Goal: Task Accomplishment & Management: Use online tool/utility

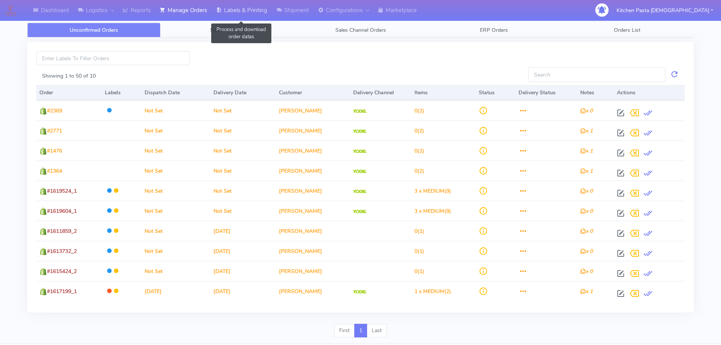
click at [243, 8] on link "Labels & Printing" at bounding box center [242, 10] width 60 height 21
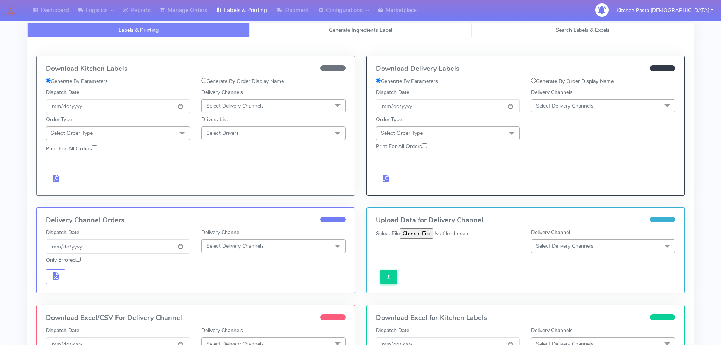
click at [309, 28] on link "Generate Ingredients Label" at bounding box center [361, 30] width 222 height 15
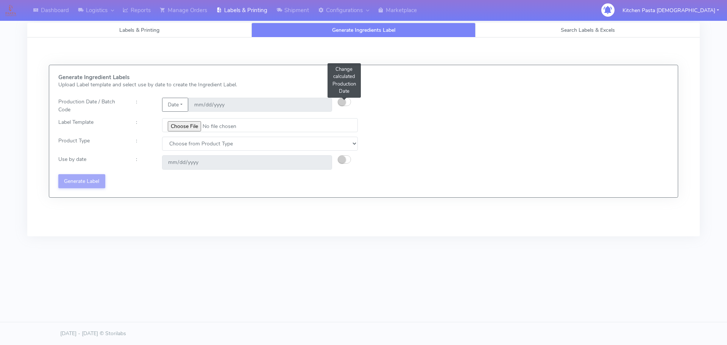
click at [344, 103] on small "button" at bounding box center [342, 102] width 8 height 8
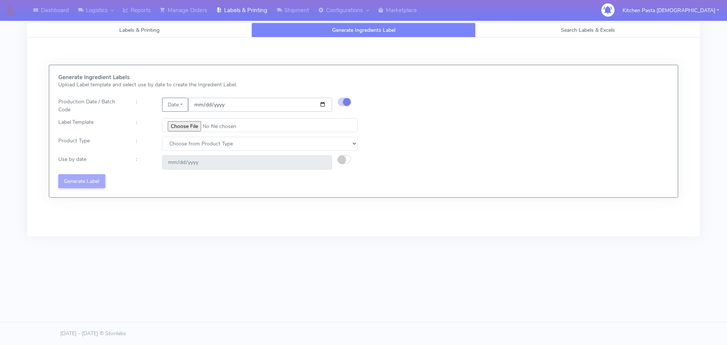
click at [320, 101] on input "[DATE]" at bounding box center [260, 105] width 144 height 14
click at [324, 104] on input "[DATE]" at bounding box center [260, 105] width 144 height 14
type input "[DATE]"
click at [175, 123] on input "file" at bounding box center [260, 125] width 196 height 14
type input "C:\fakepath\Pasta [DEMOGRAPHIC_DATA] Lobster crab and prawn ravioli dinner kit …"
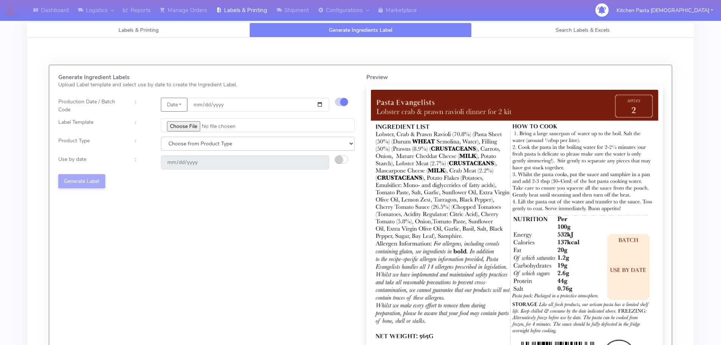
click at [203, 143] on select "Choose from Product Type ECOM ERETAIL CIRCULAR CIRC_DESERTS LASAGNE" at bounding box center [258, 144] width 194 height 14
select select "1"
click at [161, 137] on select "Choose from Product Type ECOM ERETAIL CIRCULAR CIRC_DESERTS LASAGNE" at bounding box center [258, 144] width 194 height 14
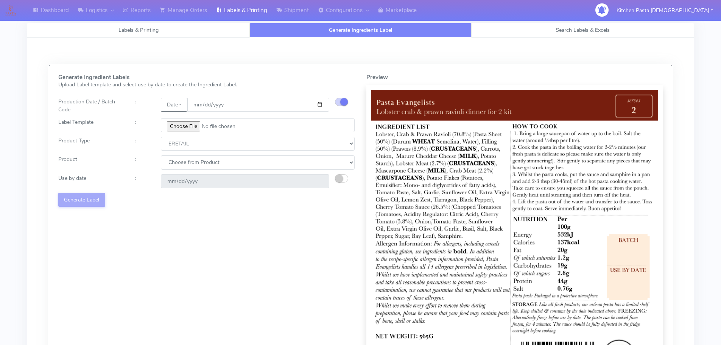
click at [181, 155] on div "Generate Ingredient Labels Upload Label template and select use by date to crea…" at bounding box center [207, 228] width 308 height 308
click at [181, 161] on select "Choose from Product PLAIN PASTA FILLED PASTA BUTTER (INTERNAL PRODUCTION) BUTTE…" at bounding box center [258, 162] width 194 height 14
select select "0"
click at [161, 155] on select "Choose from Product PLAIN PASTA FILLED PASTA BUTTER (INTERNAL PRODUCTION) BUTTE…" at bounding box center [258, 162] width 194 height 14
click at [344, 178] on button "button" at bounding box center [341, 178] width 13 height 8
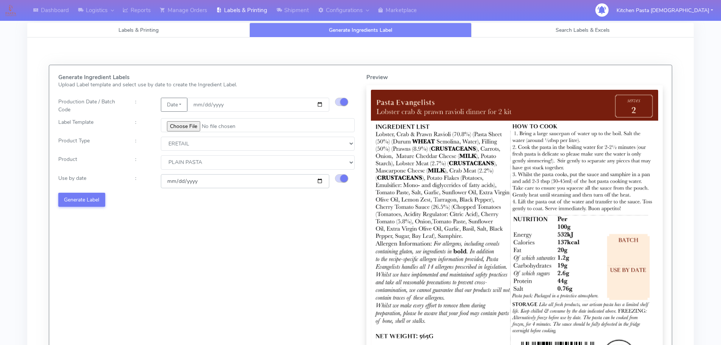
click at [320, 182] on input "[DATE]" at bounding box center [245, 181] width 169 height 14
type input "[DATE]"
click at [92, 197] on button "Generate Label" at bounding box center [81, 200] width 47 height 14
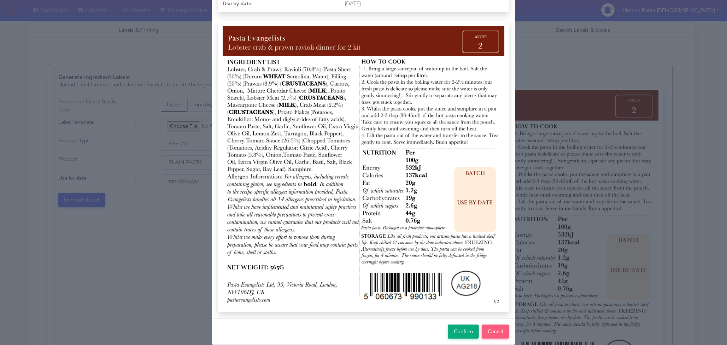
scroll to position [76, 0]
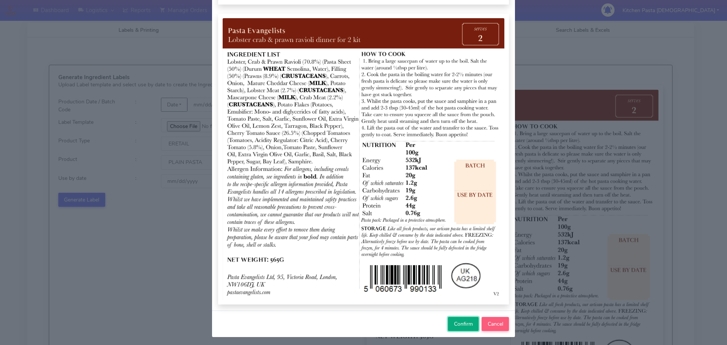
click at [464, 325] on span "Confirm" at bounding box center [463, 323] width 19 height 7
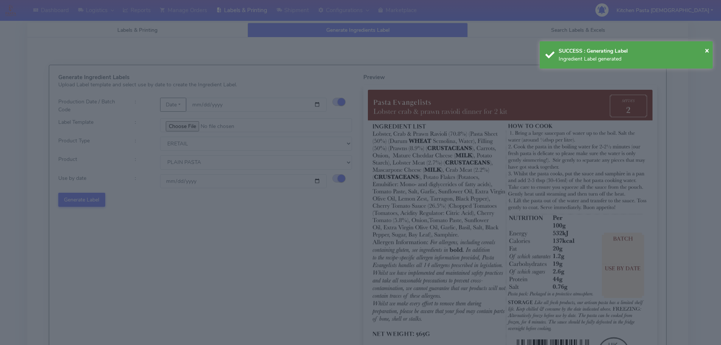
select select
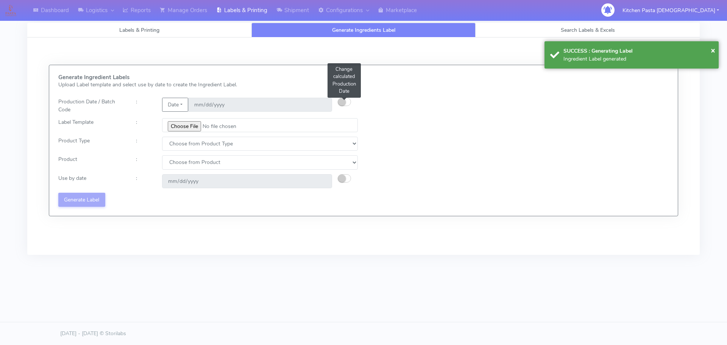
click at [344, 98] on small "button" at bounding box center [342, 102] width 8 height 8
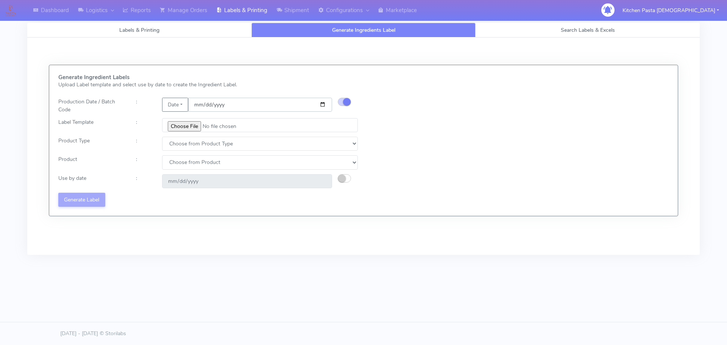
click at [325, 107] on input "date" at bounding box center [260, 105] width 144 height 14
type input "[DATE]"
click at [190, 128] on input "file" at bounding box center [260, 125] width 196 height 14
type input "C:\fakepath\Pasta [DEMOGRAPHIC_DATA] spicy 'nduja mafaldine kit for 2 v5.jpg"
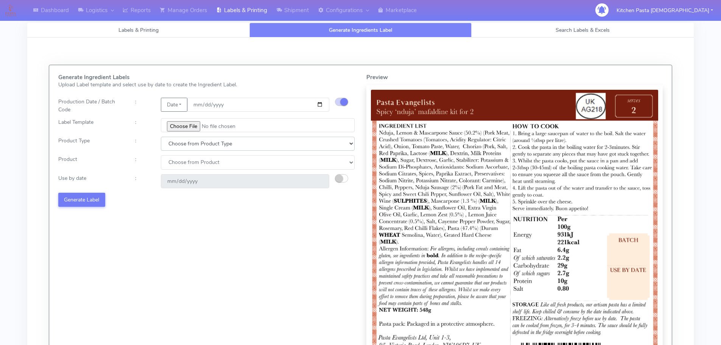
click at [189, 141] on select "Choose from Product Type ECOM ERETAIL CIRCULAR CIRC_DESERTS LASAGNE" at bounding box center [258, 144] width 194 height 14
select select "1"
click at [161, 137] on select "Choose from Product Type ECOM ERETAIL CIRCULAR CIRC_DESERTS LASAGNE" at bounding box center [258, 144] width 194 height 14
click at [176, 161] on select "Choose from Product PLAIN PASTA FILLED PASTA BUTTER (INTERNAL PRODUCTION) BUTTE…" at bounding box center [258, 162] width 194 height 14
select select "0"
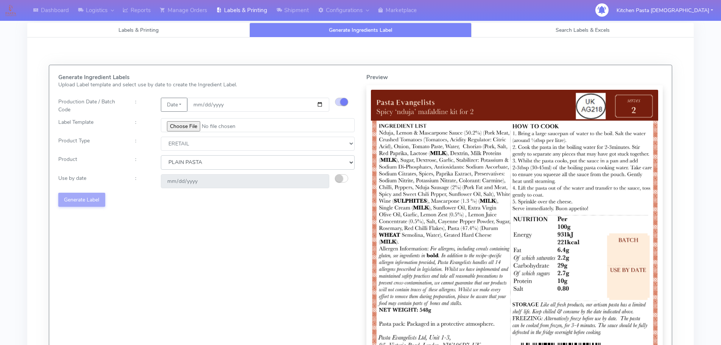
click at [161, 155] on select "Choose from Product PLAIN PASTA FILLED PASTA BUTTER (INTERNAL PRODUCTION) BUTTE…" at bounding box center [258, 162] width 194 height 14
click at [345, 179] on button "button" at bounding box center [341, 178] width 13 height 8
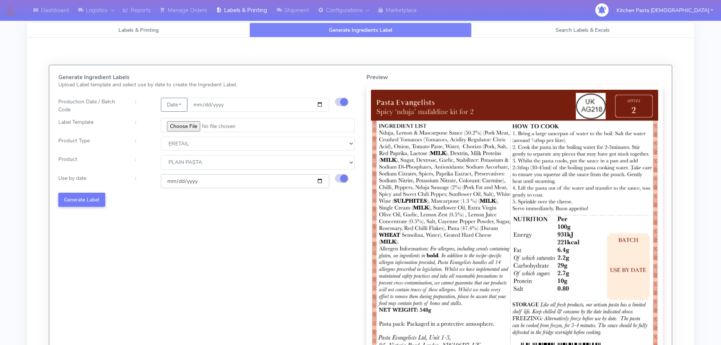
click at [319, 182] on input "[DATE]" at bounding box center [245, 181] width 169 height 14
type input "[DATE]"
click at [93, 197] on button "Generate Label" at bounding box center [81, 200] width 47 height 14
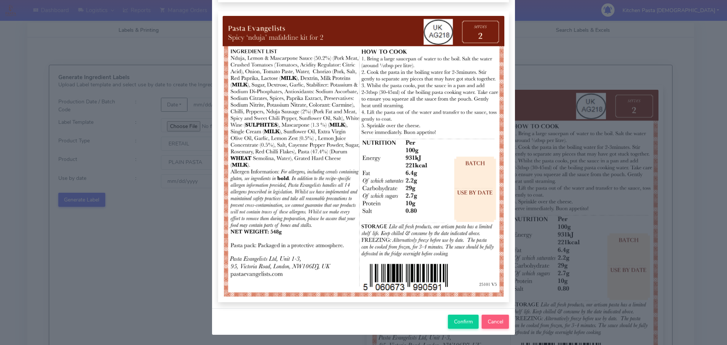
scroll to position [78, 0]
click at [449, 322] on button "Confirm" at bounding box center [463, 321] width 31 height 14
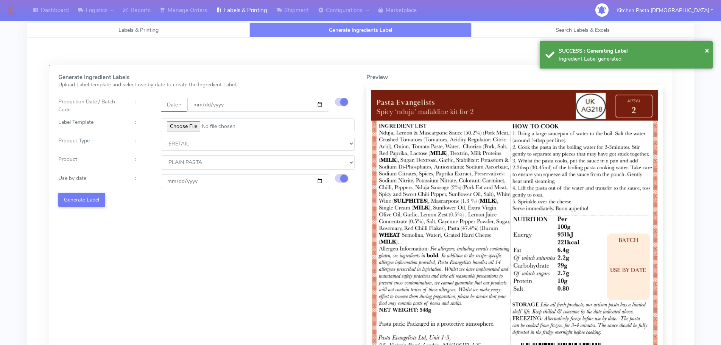
select select
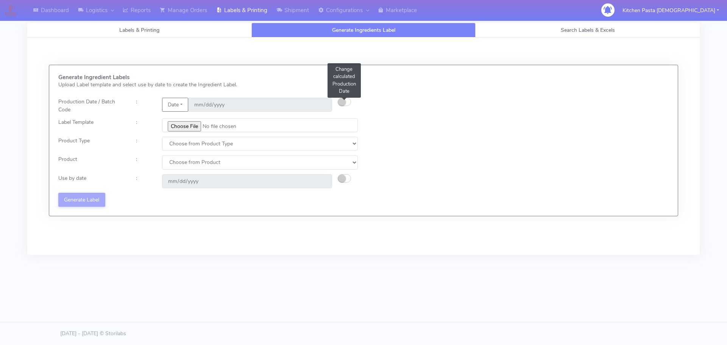
click at [343, 100] on small "button" at bounding box center [342, 102] width 8 height 8
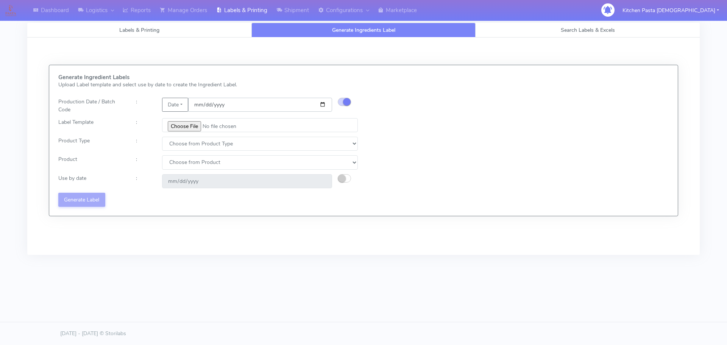
click at [321, 103] on input "date" at bounding box center [260, 105] width 144 height 14
type input "[DATE]"
click at [190, 126] on input "file" at bounding box center [260, 125] width 196 height 14
type input "C:\fakepath\Pasta Evangelists Carbonara Spaghetti dinner kit for 2 v4.jpg"
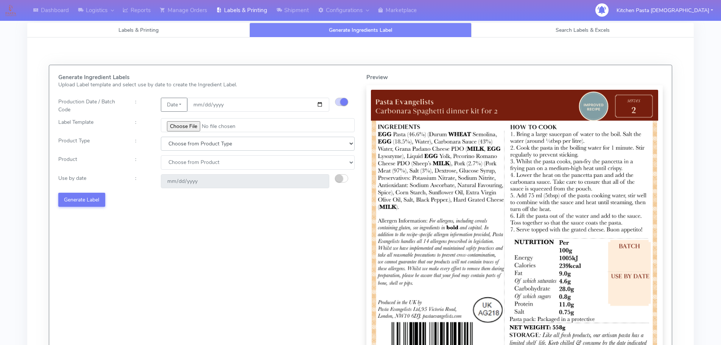
drag, startPoint x: 192, startPoint y: 142, endPoint x: 195, endPoint y: 150, distance: 8.2
click at [193, 144] on select "Choose from Product Type ECOM ERETAIL CIRCULAR CIRC_DESERTS LASAGNE" at bounding box center [258, 144] width 194 height 14
select select "1"
click at [161, 137] on select "Choose from Product Type ECOM ERETAIL CIRCULAR CIRC_DESERTS LASAGNE" at bounding box center [258, 144] width 194 height 14
drag, startPoint x: 193, startPoint y: 165, endPoint x: 193, endPoint y: 169, distance: 4.2
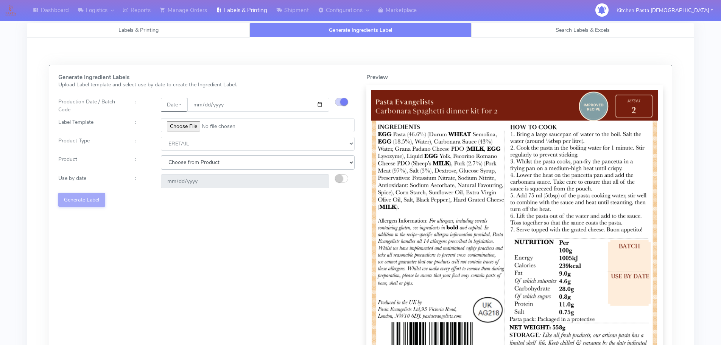
click at [193, 165] on select "Choose from Product PLAIN PASTA FILLED PASTA BUTTER (INTERNAL PRODUCTION) BUTTE…" at bounding box center [258, 162] width 194 height 14
select select "0"
click at [161, 155] on select "Choose from Product PLAIN PASTA FILLED PASTA BUTTER (INTERNAL PRODUCTION) BUTTE…" at bounding box center [258, 162] width 194 height 14
click at [334, 176] on div "[DATE]" at bounding box center [245, 181] width 180 height 14
click at [340, 177] on small "button" at bounding box center [340, 179] width 8 height 8
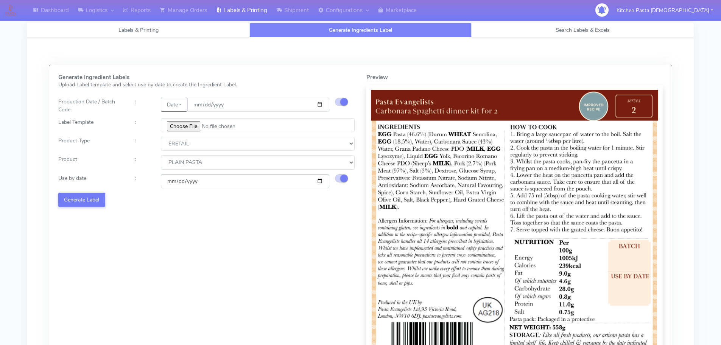
click at [320, 180] on input "[DATE]" at bounding box center [245, 181] width 169 height 14
type input "[DATE]"
click at [97, 197] on button "Generate Label" at bounding box center [81, 200] width 47 height 14
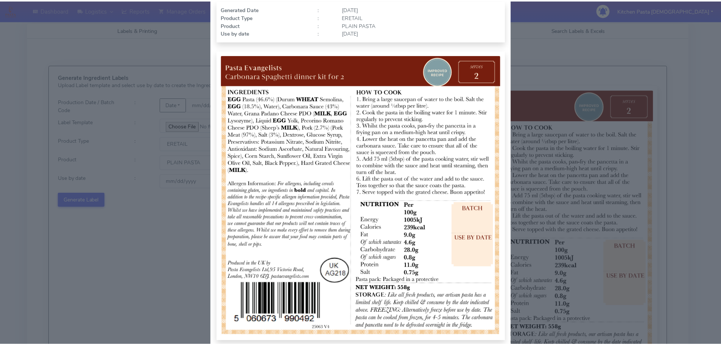
scroll to position [76, 0]
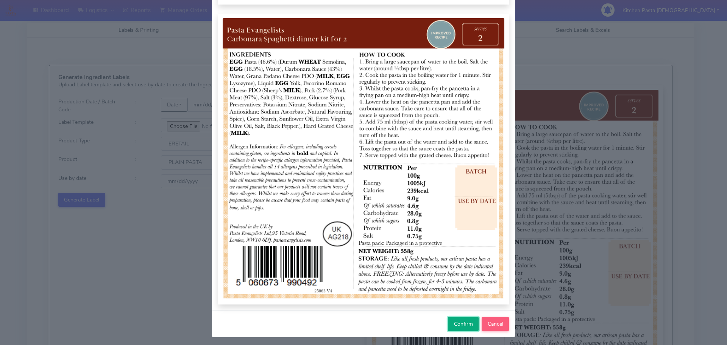
click at [462, 322] on span "Confirm" at bounding box center [463, 323] width 19 height 7
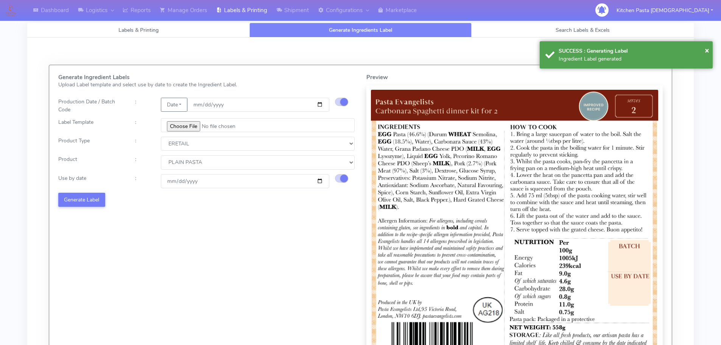
select select
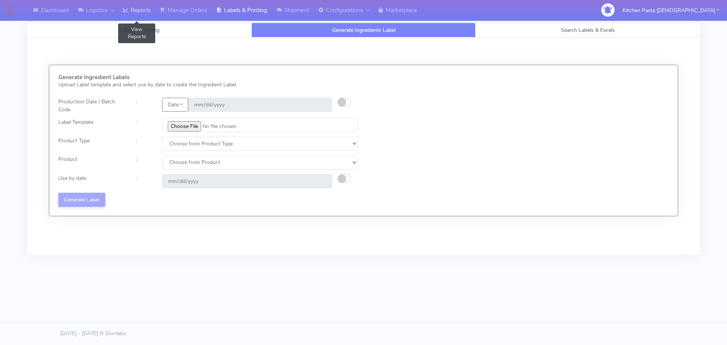
click at [141, 10] on link "Reports" at bounding box center [136, 10] width 37 height 21
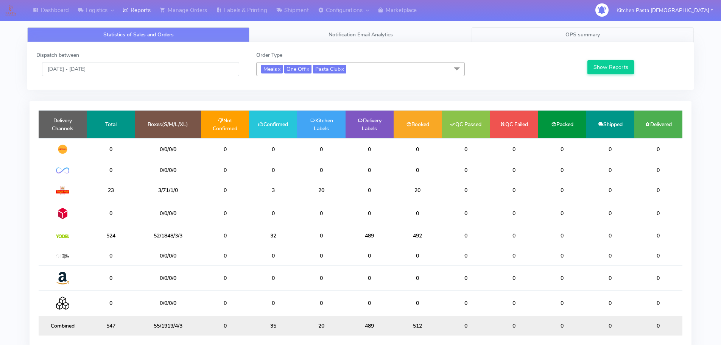
drag, startPoint x: 573, startPoint y: 31, endPoint x: 593, endPoint y: 69, distance: 42.6
click at [573, 31] on span "OPS summary" at bounding box center [583, 34] width 34 height 7
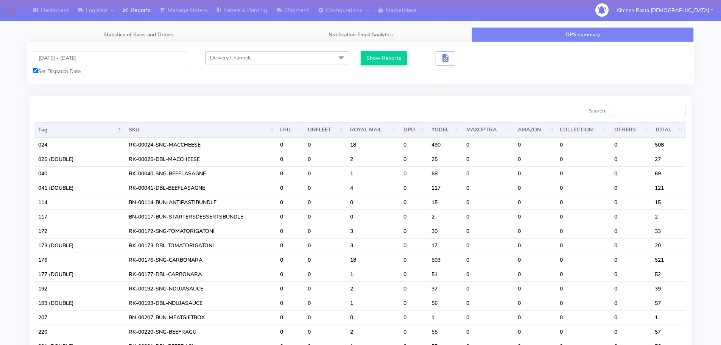
click at [650, 119] on div "Search:" at bounding box center [527, 112] width 320 height 15
click at [645, 114] on input "Search:" at bounding box center [647, 111] width 77 height 12
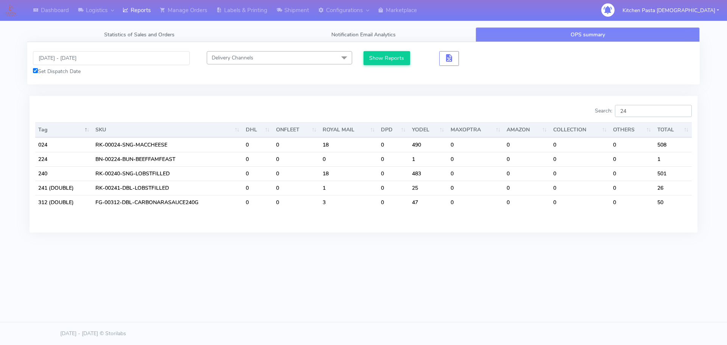
type input "2"
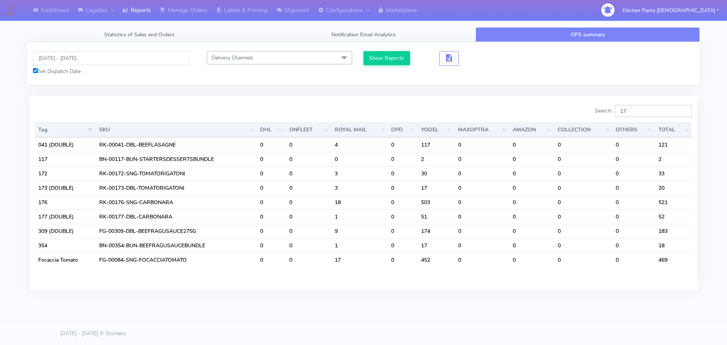
type input "1"
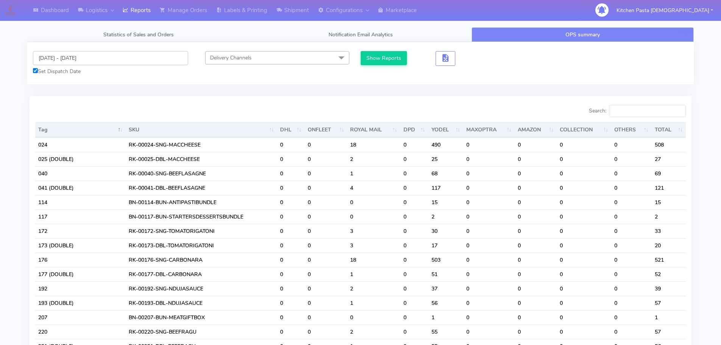
click at [83, 60] on input "[DATE] - [DATE]" at bounding box center [110, 58] width 155 height 14
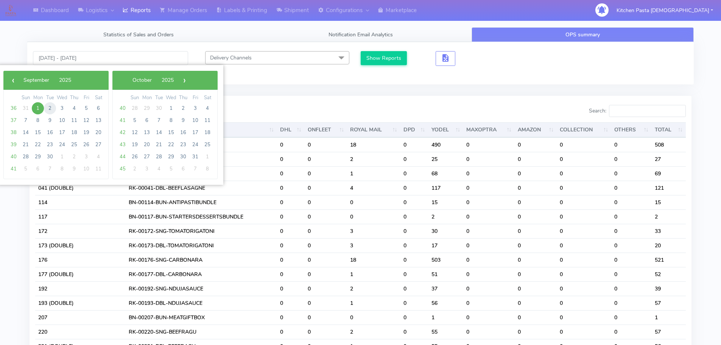
click at [44, 109] on span "2" at bounding box center [50, 108] width 12 height 12
click at [48, 109] on span "2" at bounding box center [50, 108] width 12 height 12
type input "[DATE] - [DATE]"
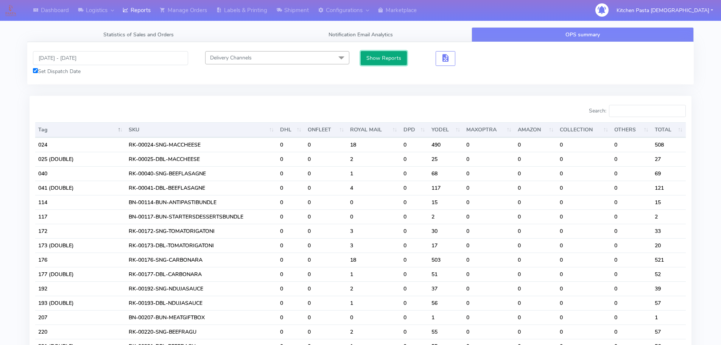
click at [365, 57] on button "Show Reports" at bounding box center [384, 58] width 47 height 14
click at [642, 107] on input "Search:" at bounding box center [647, 111] width 77 height 12
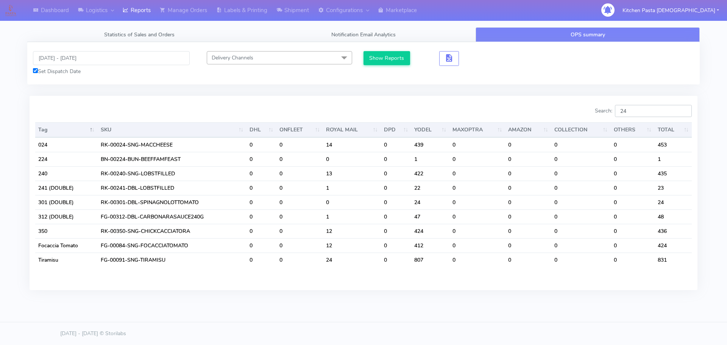
type input "2"
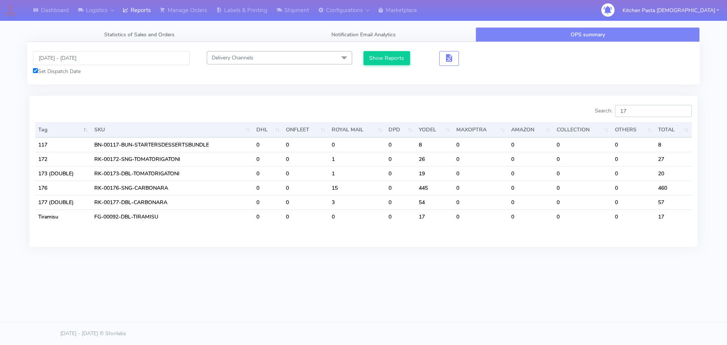
type input "1"
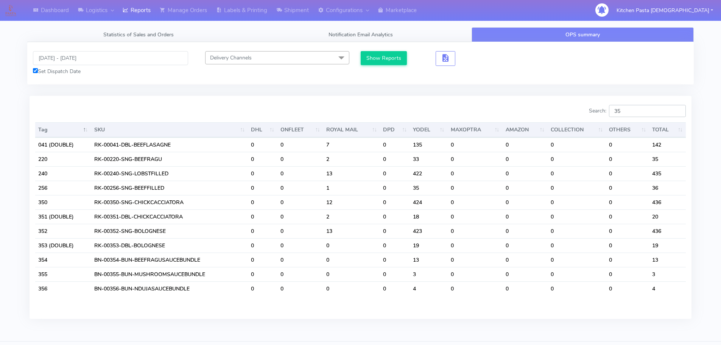
type input "3"
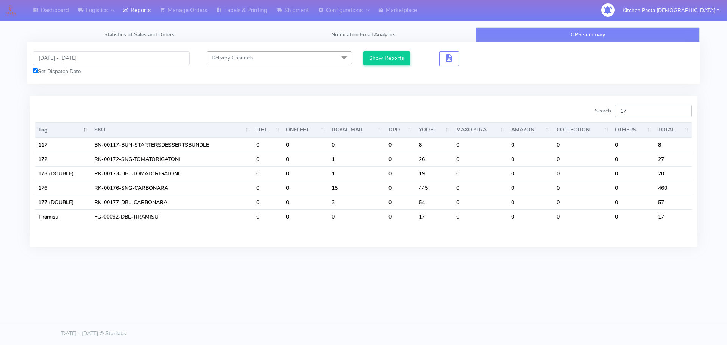
type input "1"
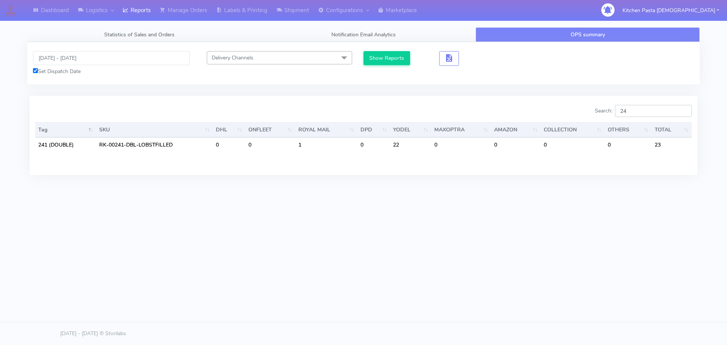
type input "2"
type input "3"
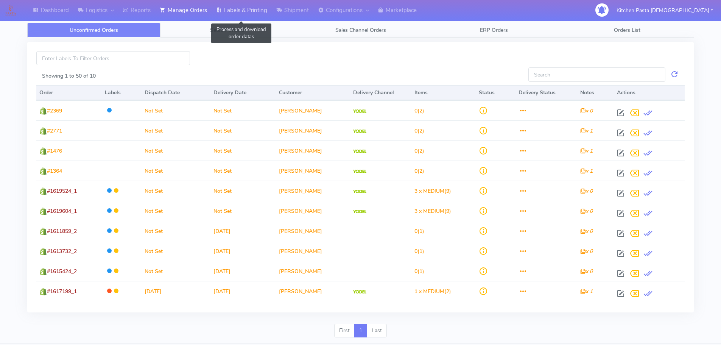
click at [251, 8] on link "Labels & Printing" at bounding box center [242, 10] width 60 height 21
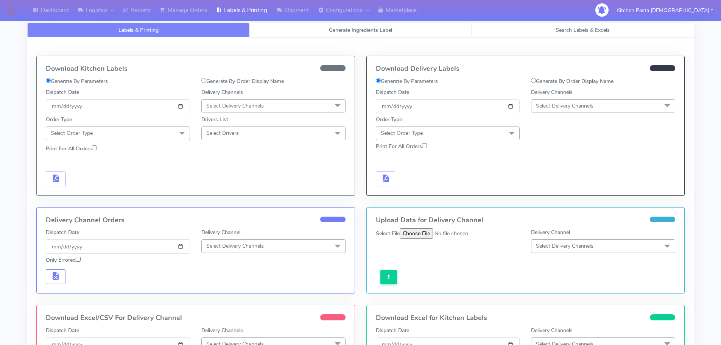
click at [297, 32] on link "Generate Ingredients Label" at bounding box center [361, 30] width 222 height 15
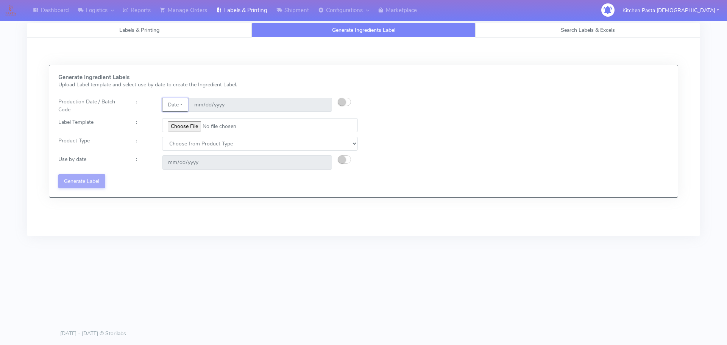
click at [178, 105] on button "Date" at bounding box center [175, 105] width 26 height 14
click at [176, 115] on link "Code" at bounding box center [192, 120] width 60 height 12
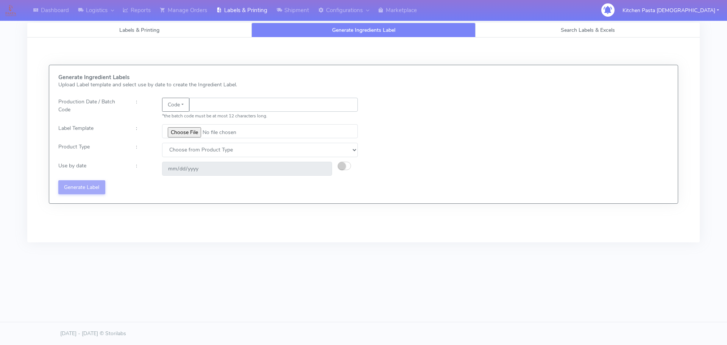
drag, startPoint x: 176, startPoint y: 115, endPoint x: 205, endPoint y: 108, distance: 28.8
click at [204, 108] on input "text" at bounding box center [273, 105] width 169 height 14
type input "25240"
click at [190, 134] on input "file" at bounding box center [260, 131] width 196 height 14
type input "C:\fakepath\Beef & Chianti Lasagne 1 v3.jpg"
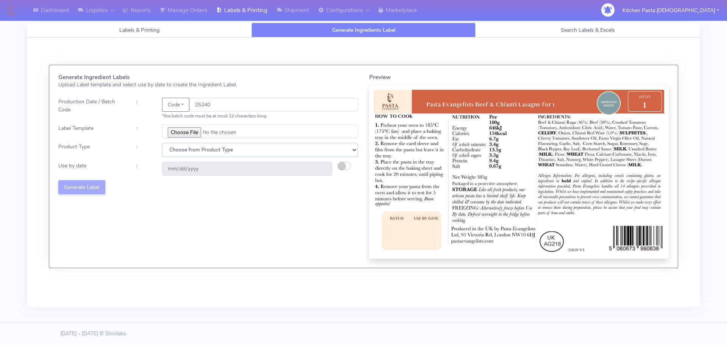
click at [184, 150] on select "Choose from Product Type ECOM ERETAIL CIRCULAR CIRC_DESERTS LASAGNE" at bounding box center [260, 150] width 196 height 14
select select "4"
click at [162, 143] on select "Choose from Product Type ECOM ERETAIL CIRCULAR CIRC_DESERTS LASAGNE" at bounding box center [260, 150] width 196 height 14
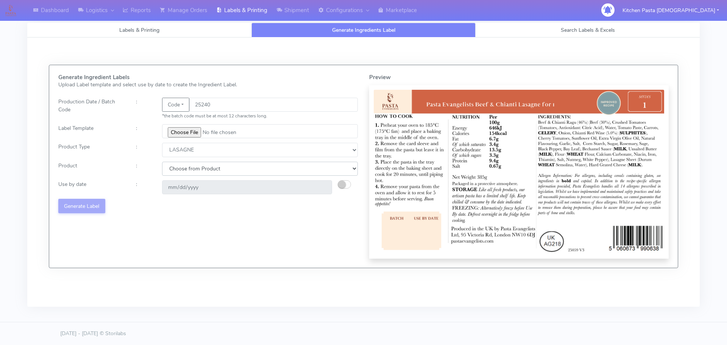
click at [190, 168] on select "Choose from Product LASAGNE" at bounding box center [260, 169] width 196 height 14
select select "0"
click at [162, 162] on select "Choose from Product LASAGNE" at bounding box center [260, 169] width 196 height 14
drag, startPoint x: 347, startPoint y: 183, endPoint x: 338, endPoint y: 183, distance: 9.1
click at [346, 183] on button "button" at bounding box center [344, 184] width 13 height 8
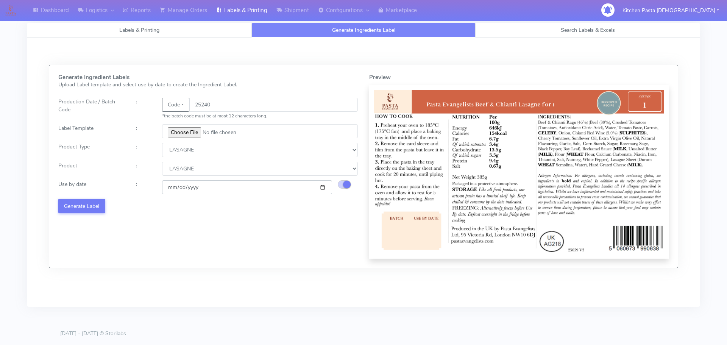
click at [322, 186] on input "2025-09-11" at bounding box center [247, 187] width 170 height 14
type input "[DATE]"
click at [94, 206] on button "Generate Label" at bounding box center [81, 206] width 47 height 14
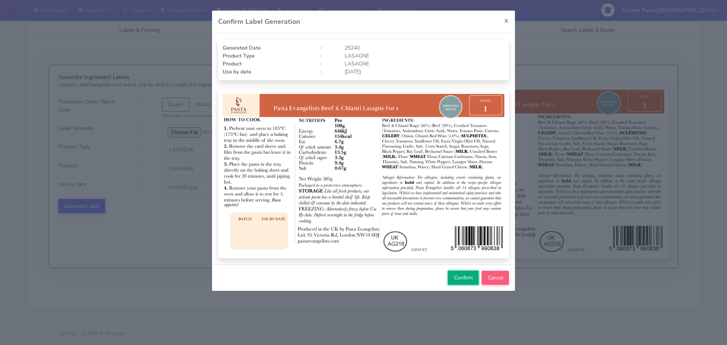
click at [453, 278] on button "Confirm" at bounding box center [463, 278] width 31 height 14
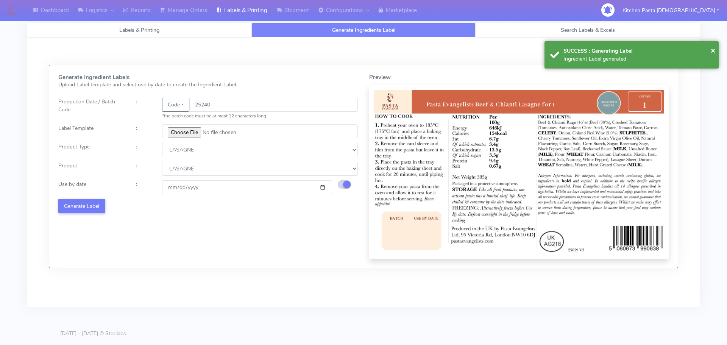
select select
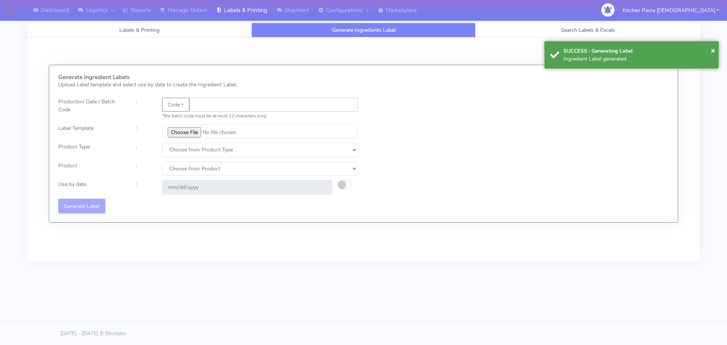
click at [201, 108] on input "text" at bounding box center [273, 105] width 169 height 14
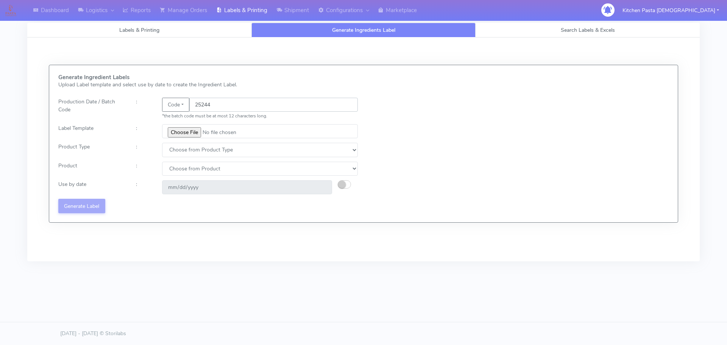
type input "25244"
click at [194, 136] on input "file" at bounding box center [260, 131] width 196 height 14
type input "C:\fakepath\Spicy Prawn Mac and Cheese v1.jpg"
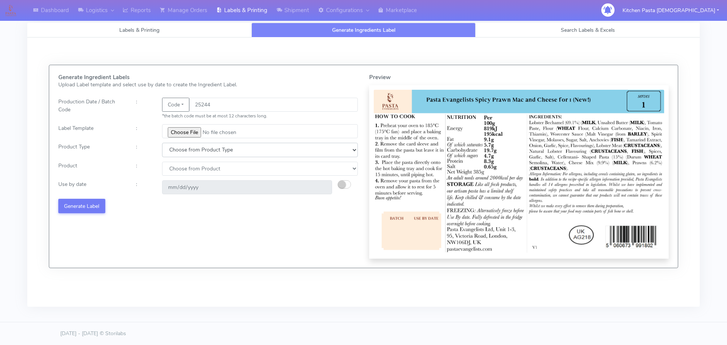
click at [190, 148] on select "Choose from Product Type ECOM ERETAIL CIRCULAR CIRC_DESERTS LASAGNE" at bounding box center [260, 150] width 196 height 14
select select "4"
click at [162, 143] on select "Choose from Product Type ECOM ERETAIL CIRCULAR CIRC_DESERTS LASAGNE" at bounding box center [260, 150] width 196 height 14
click at [183, 171] on select "Choose from Product LASAGNE" at bounding box center [260, 169] width 196 height 14
select select "0"
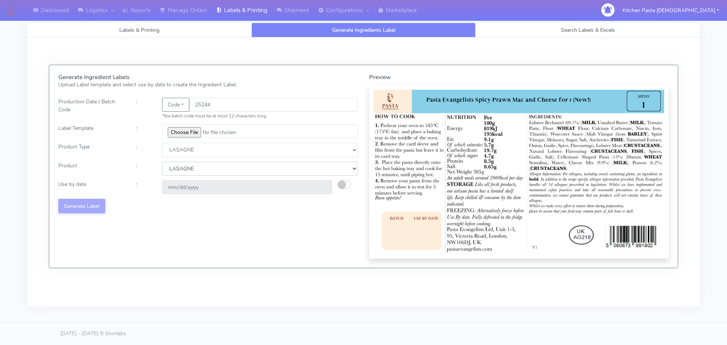
click at [162, 162] on select "Choose from Product LASAGNE" at bounding box center [260, 169] width 196 height 14
drag, startPoint x: 342, startPoint y: 182, endPoint x: 340, endPoint y: 186, distance: 4.2
click at [343, 183] on small "button" at bounding box center [342, 185] width 8 height 8
click at [321, 188] on input "2025-09-11" at bounding box center [247, 187] width 170 height 14
type input "[DATE]"
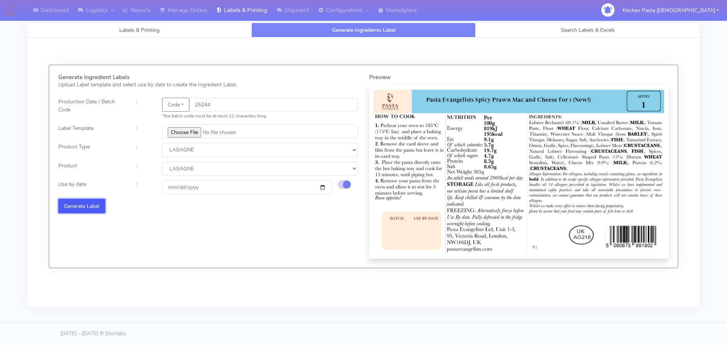
click at [103, 209] on button "Generate Label" at bounding box center [81, 206] width 47 height 14
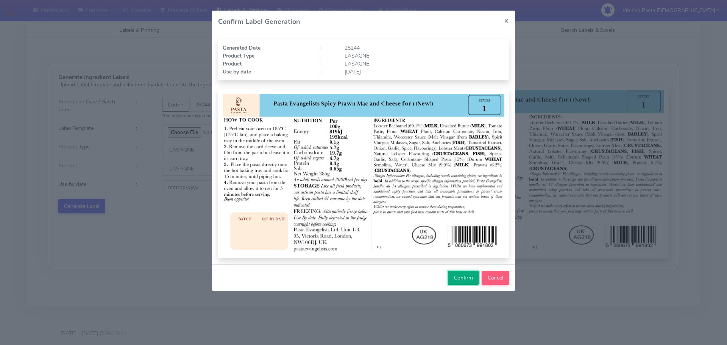
click at [460, 276] on span "Confirm" at bounding box center [463, 277] width 19 height 7
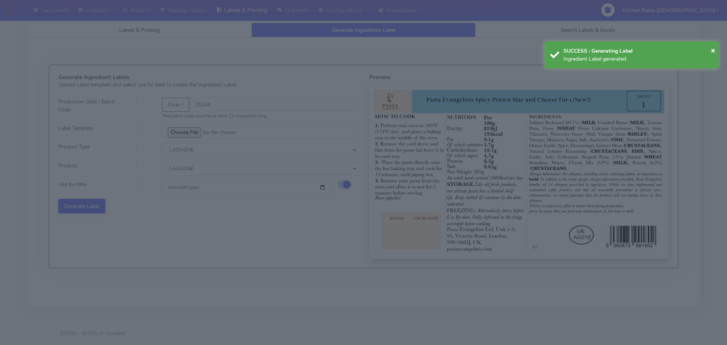
select select
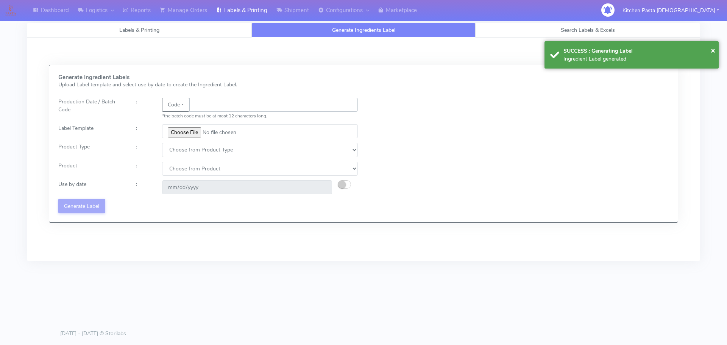
click at [206, 107] on input "text" at bounding box center [273, 105] width 169 height 14
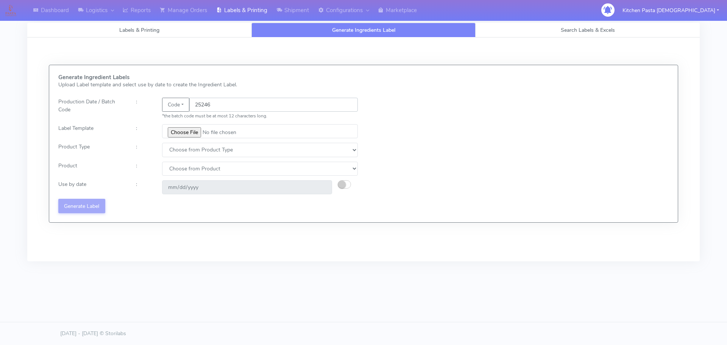
type input "25246"
click at [184, 136] on input "file" at bounding box center [260, 131] width 196 height 14
type input "C:\fakepath\Pasta Evangelists truffle mac & cheese for 1_V2.jpg"
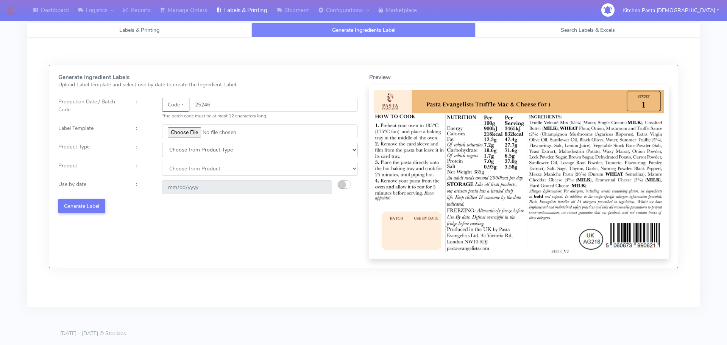
click at [192, 154] on select "Choose from Product Type ECOM ERETAIL CIRCULAR CIRC_DESERTS LASAGNE" at bounding box center [260, 150] width 196 height 14
select select "4"
click at [162, 143] on select "Choose from Product Type ECOM ERETAIL CIRCULAR CIRC_DESERTS LASAGNE" at bounding box center [260, 150] width 196 height 14
click at [181, 166] on select "Choose from Product LASAGNE" at bounding box center [260, 169] width 196 height 14
select select "0"
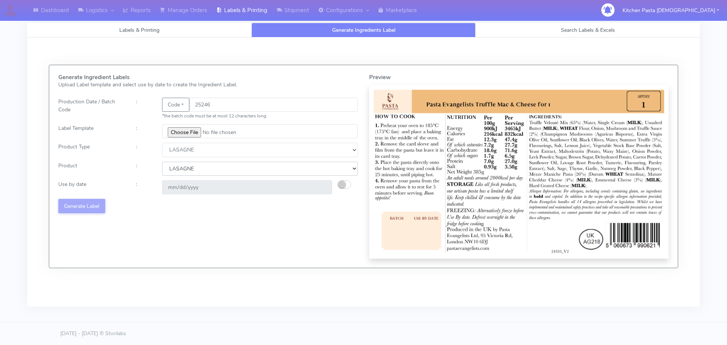
click at [162, 162] on select "Choose from Product LASAGNE" at bounding box center [260, 169] width 196 height 14
click at [339, 183] on small "button" at bounding box center [342, 185] width 8 height 8
click at [320, 186] on input "2025-09-11" at bounding box center [247, 187] width 170 height 14
type input "[DATE]"
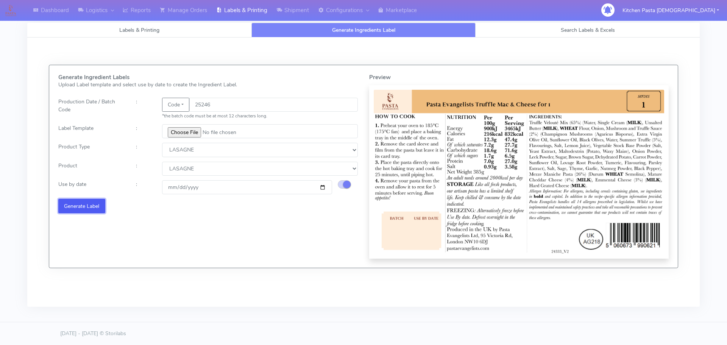
click at [98, 205] on button "Generate Label" at bounding box center [81, 206] width 47 height 14
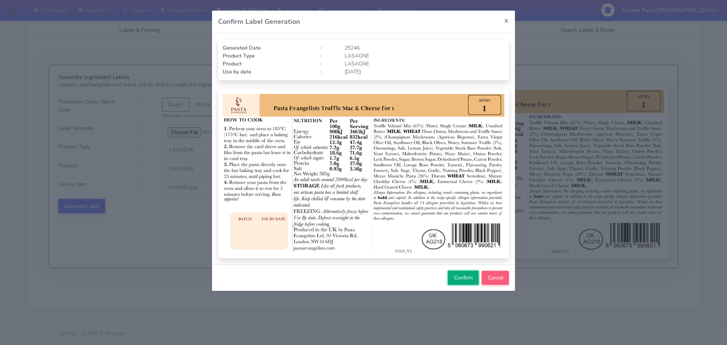
click at [464, 278] on span "Confirm" at bounding box center [463, 277] width 19 height 7
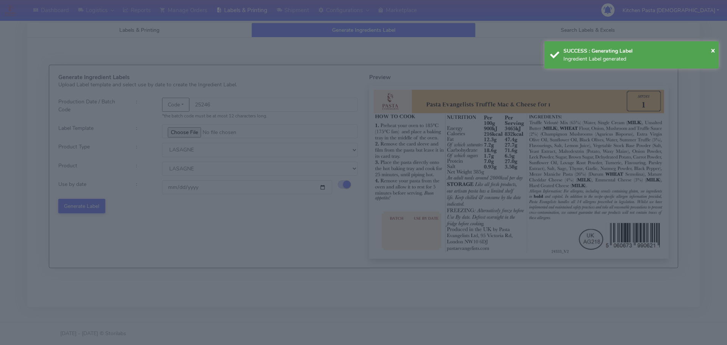
select select
